Goal: Task Accomplishment & Management: Complete application form

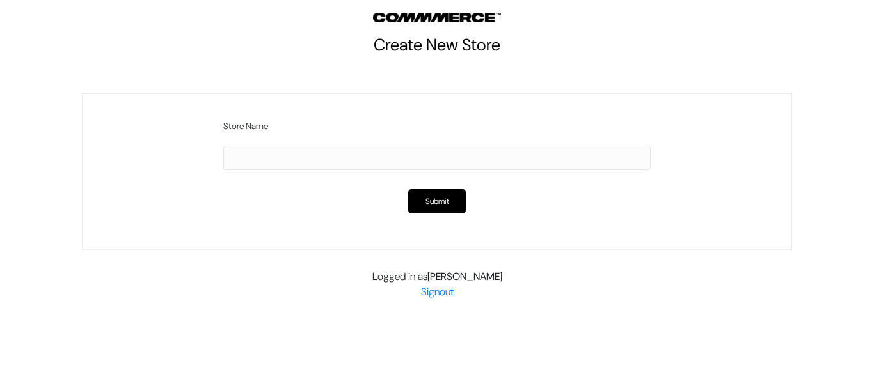
click at [289, 157] on input "text" at bounding box center [436, 158] width 427 height 24
type input "BSP Books"
click at [408, 189] on button "Submit" at bounding box center [437, 201] width 58 height 24
click at [461, 203] on button "Submit" at bounding box center [437, 201] width 58 height 24
